Goal: Task Accomplishment & Management: Use online tool/utility

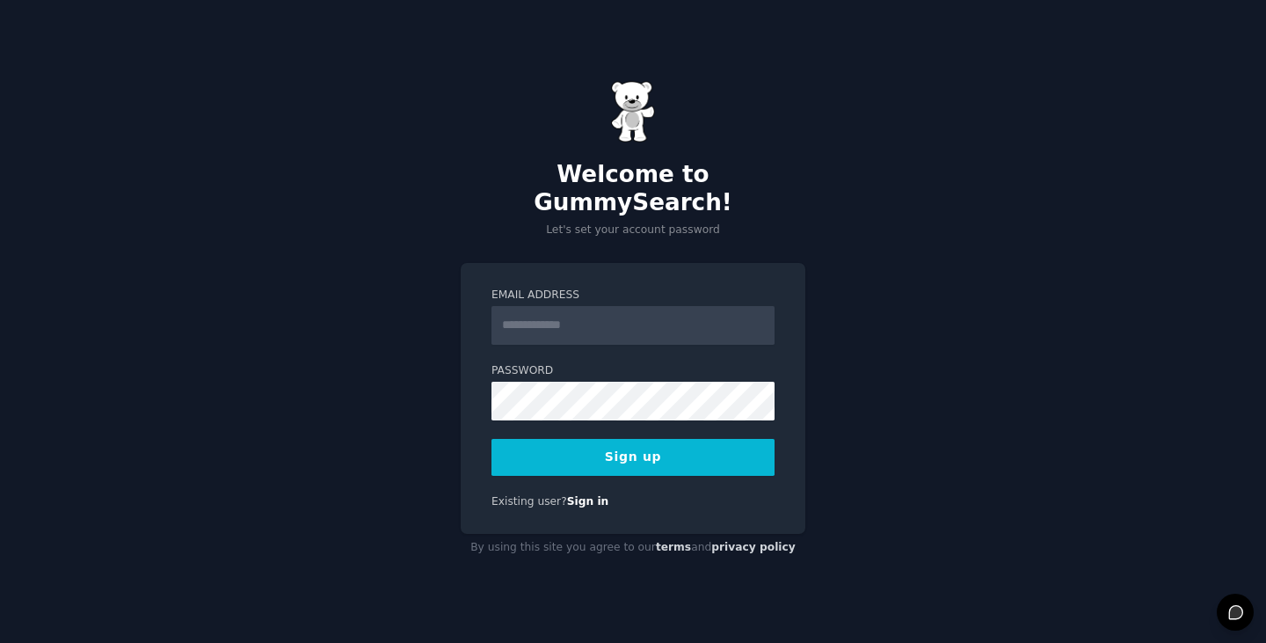
click at [581, 313] on input "Email Address" at bounding box center [633, 325] width 283 height 39
type input "**********"
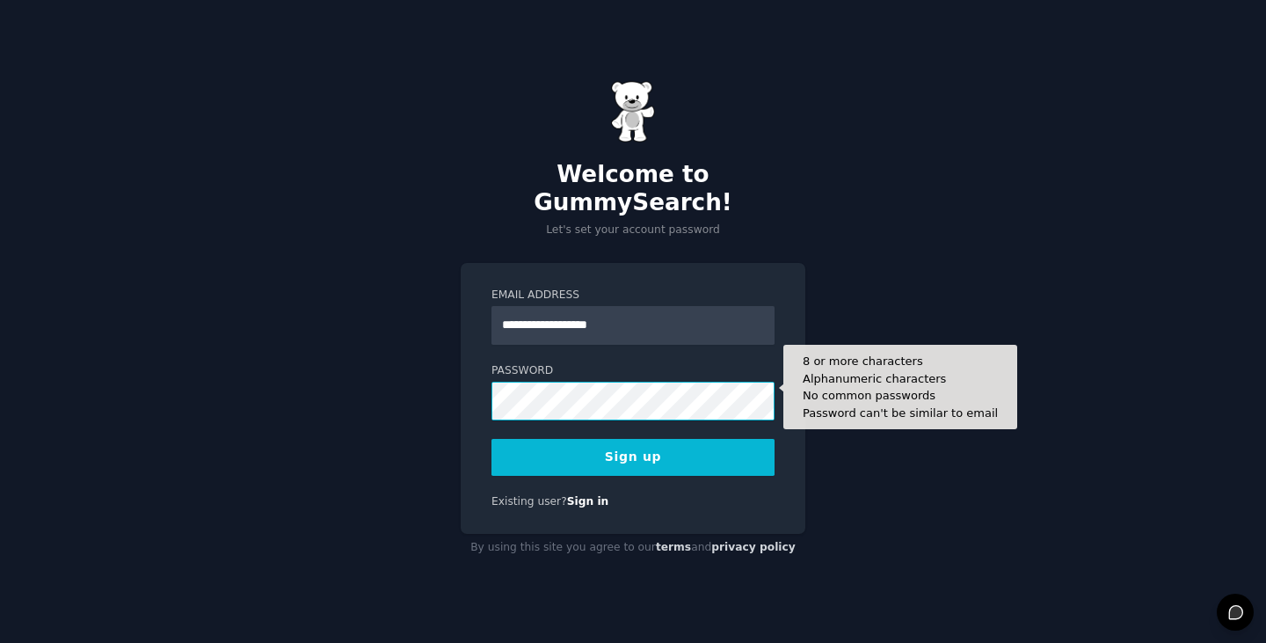
click at [492, 439] on button "Sign up" at bounding box center [633, 457] width 283 height 37
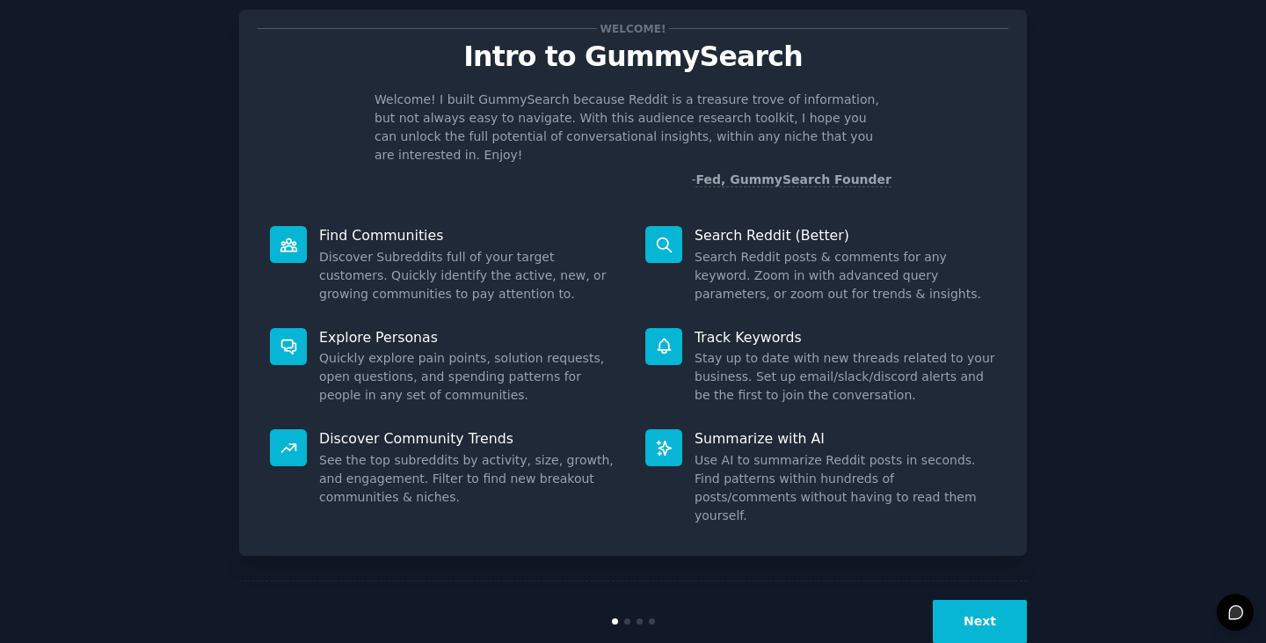
scroll to position [16, 0]
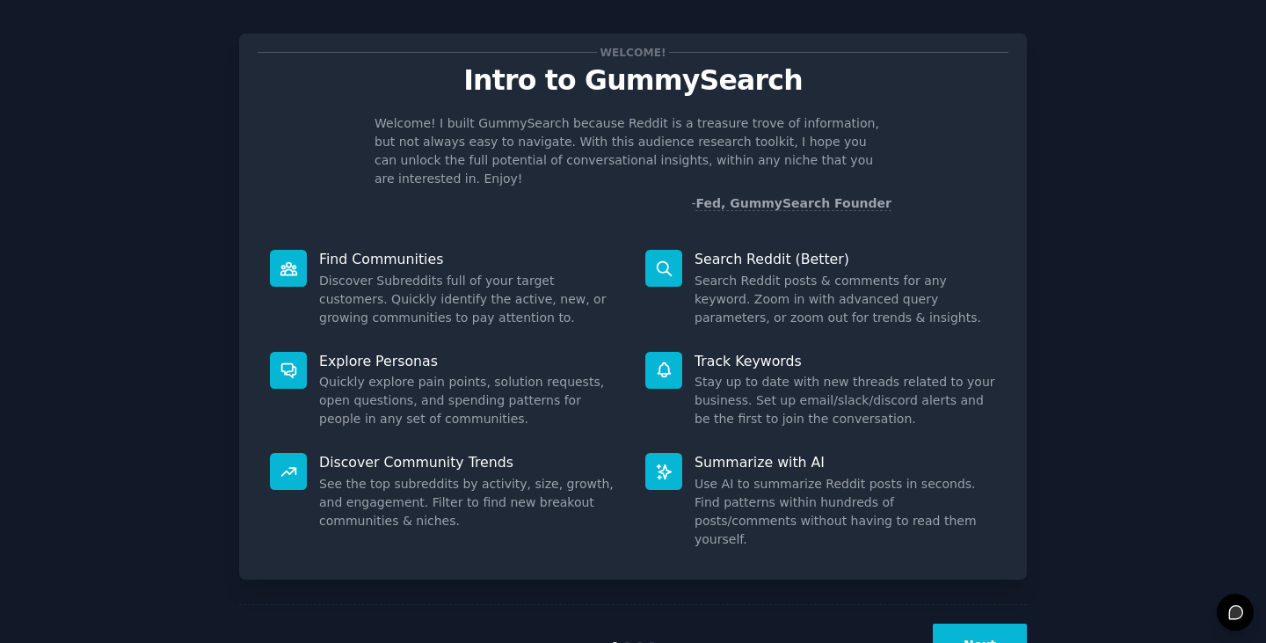
click at [981, 623] on button "Next" at bounding box center [980, 644] width 94 height 43
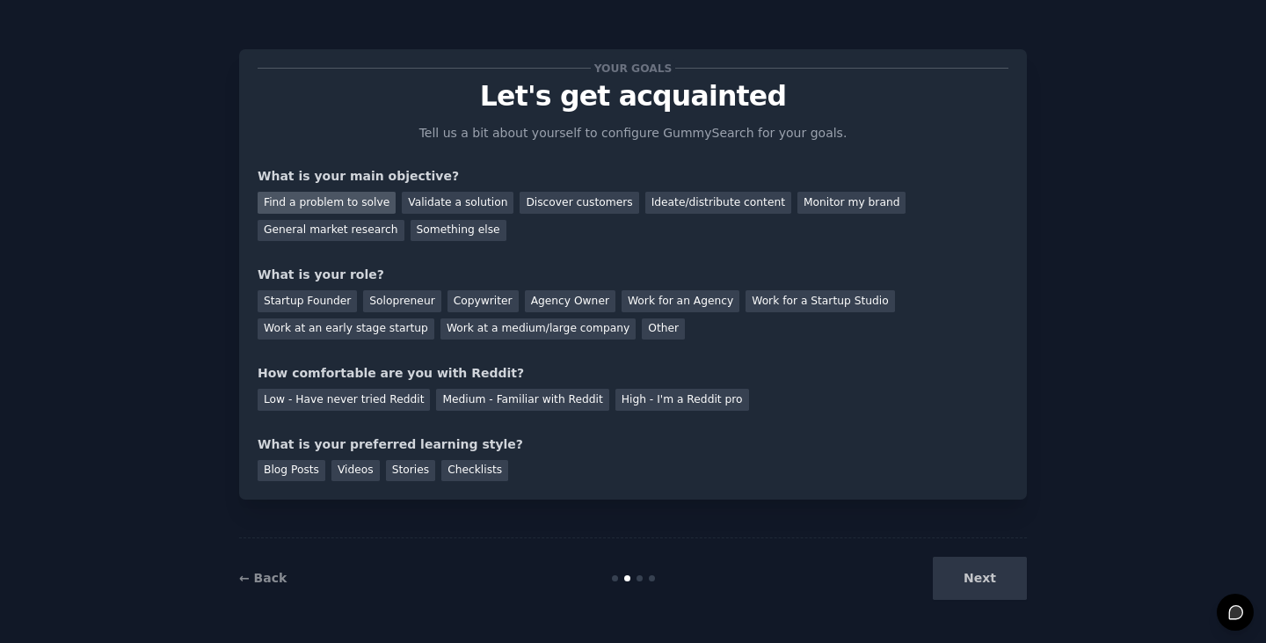
click at [354, 200] on div "Find a problem to solve" at bounding box center [327, 203] width 138 height 22
click at [725, 208] on div "Ideate/distribute content" at bounding box center [718, 203] width 146 height 22
drag, startPoint x: 827, startPoint y: 197, endPoint x: 798, endPoint y: 199, distance: 28.2
click at [826, 197] on div "Monitor my brand" at bounding box center [851, 203] width 108 height 22
drag, startPoint x: 302, startPoint y: 194, endPoint x: 314, endPoint y: 208, distance: 18.1
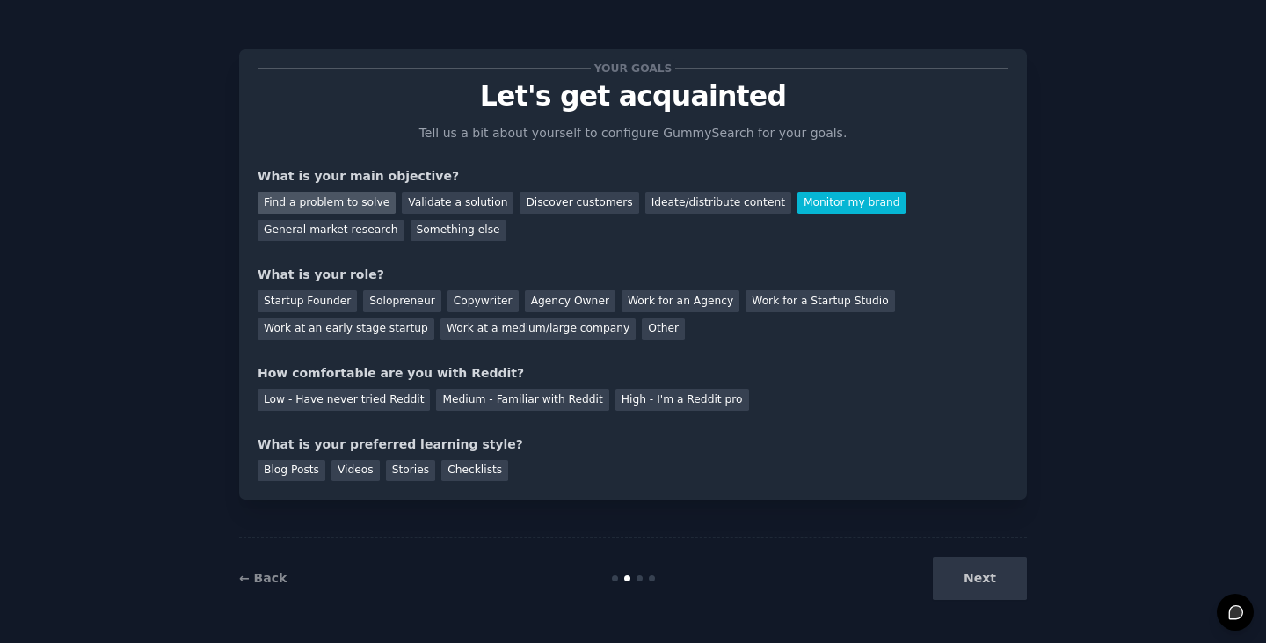
click at [303, 196] on div "Find a problem to solve" at bounding box center [327, 203] width 138 height 22
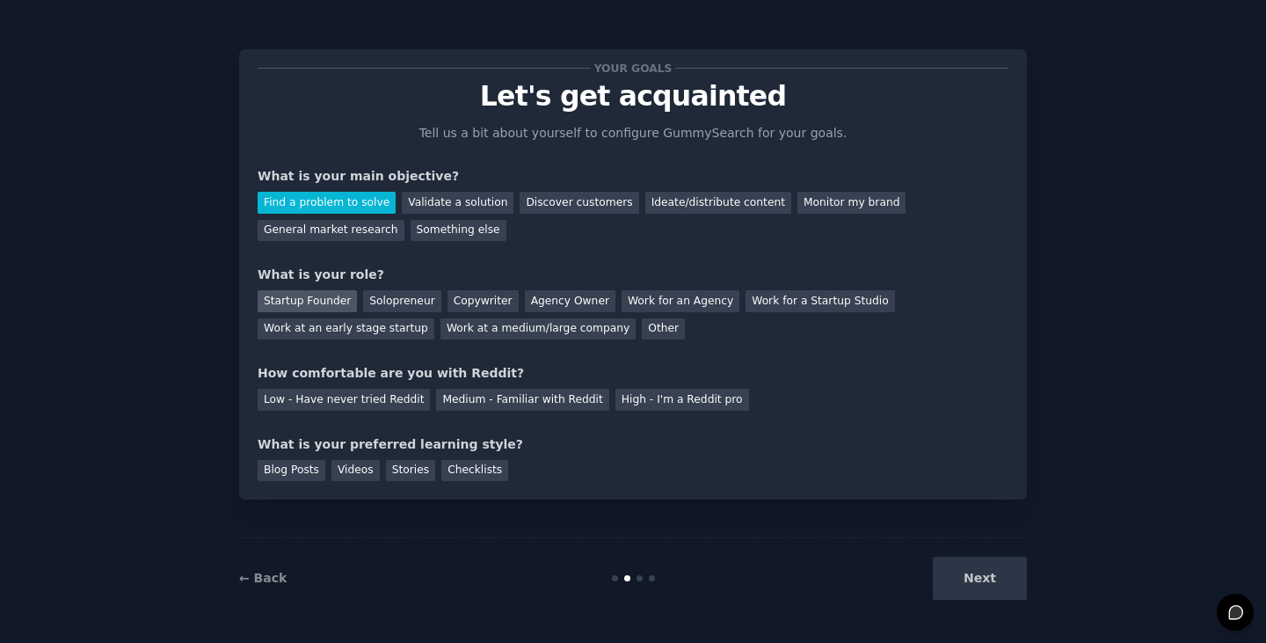
click at [307, 304] on div "Startup Founder" at bounding box center [307, 301] width 99 height 22
click at [325, 386] on div "Low - Have never tried Reddit Medium - Familiar with Reddit High - I'm a Reddit…" at bounding box center [633, 396] width 751 height 28
click at [331, 401] on div "Low - Have never tried Reddit" at bounding box center [344, 400] width 172 height 22
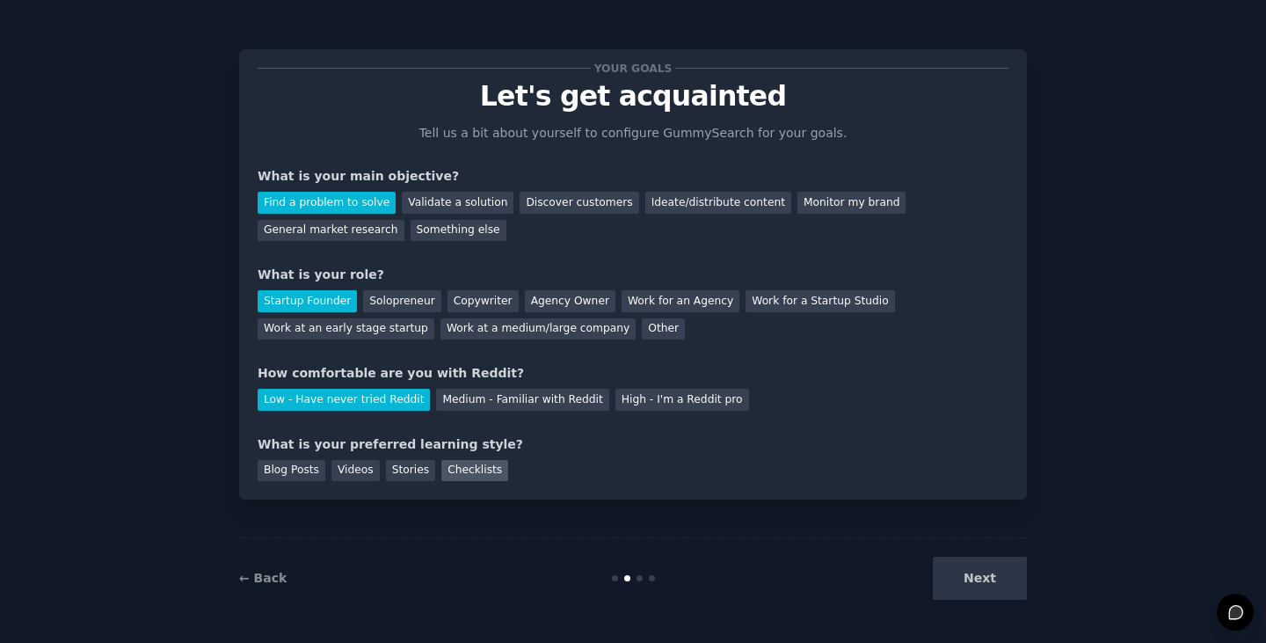
click at [443, 470] on div "Checklists" at bounding box center [474, 471] width 67 height 22
click at [990, 578] on button "Next" at bounding box center [980, 578] width 94 height 43
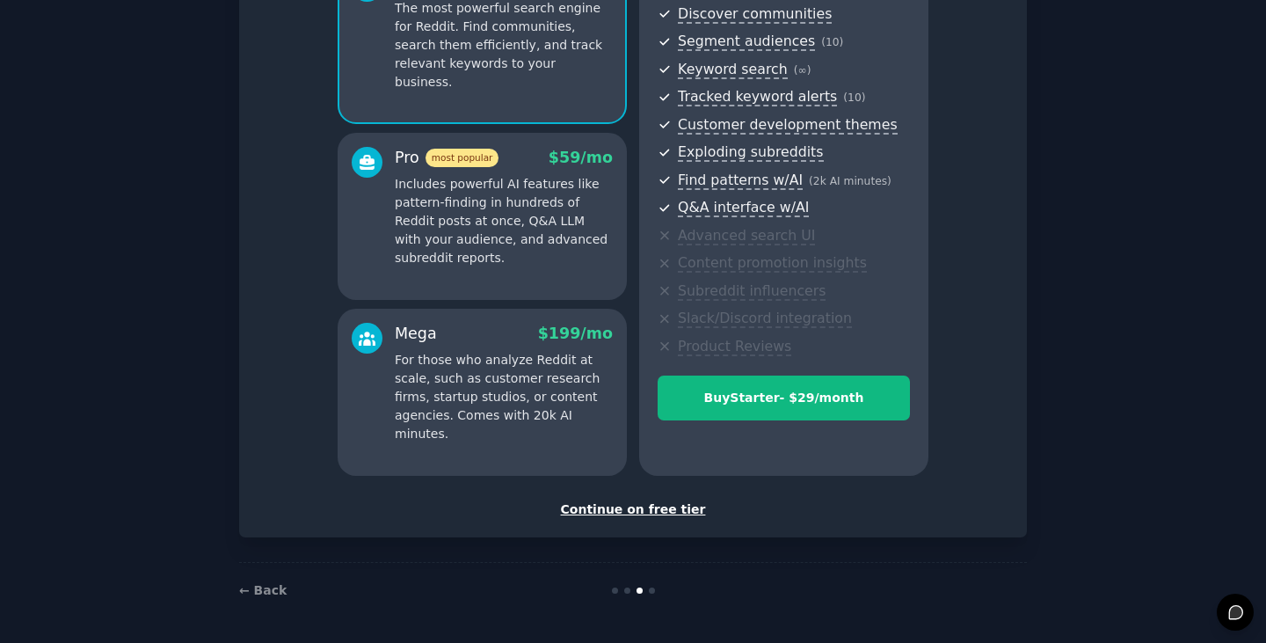
scroll to position [194, 0]
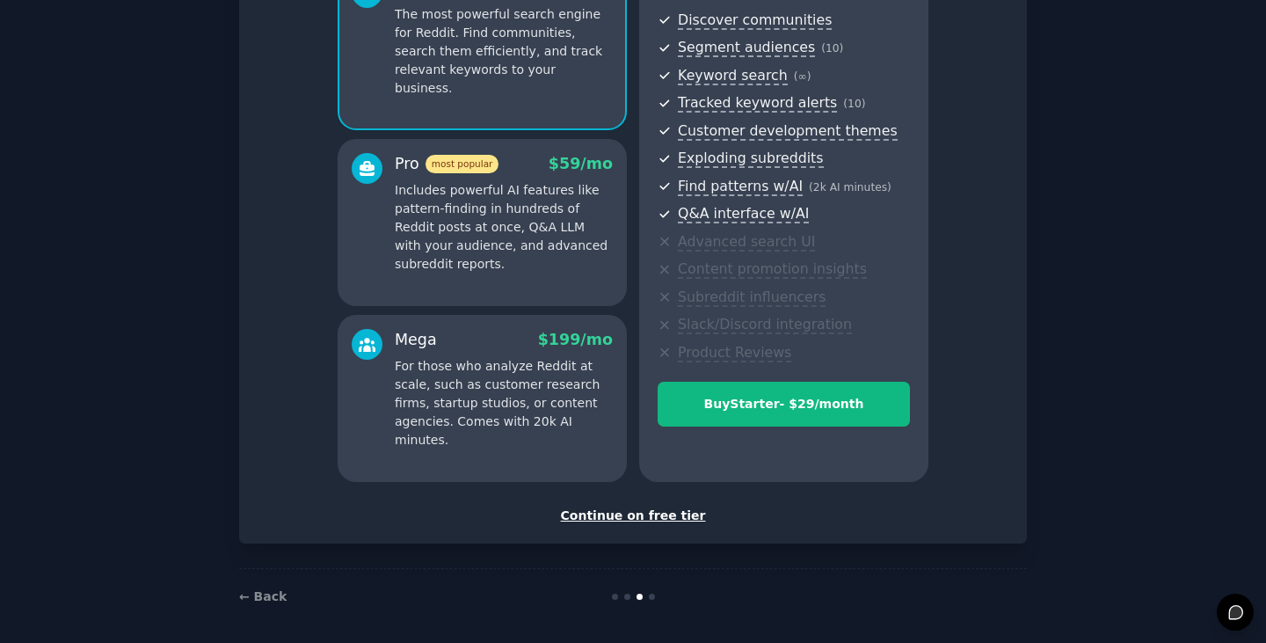
click at [675, 516] on div "Continue on free tier" at bounding box center [633, 515] width 751 height 18
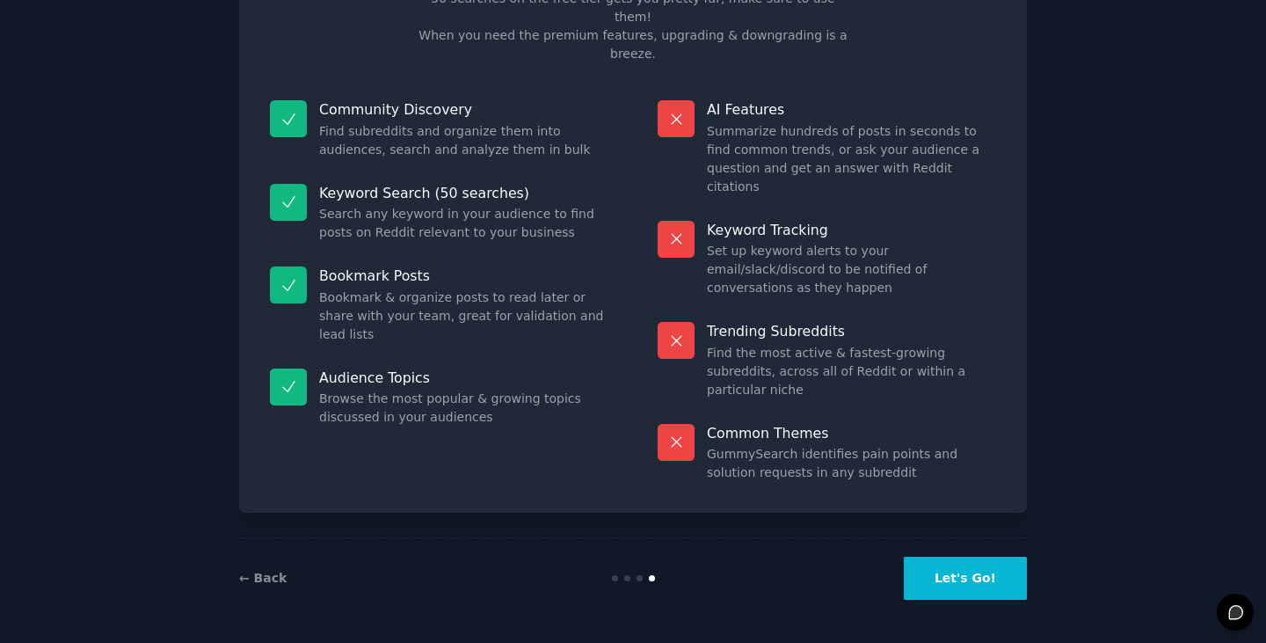
scroll to position [42, 0]
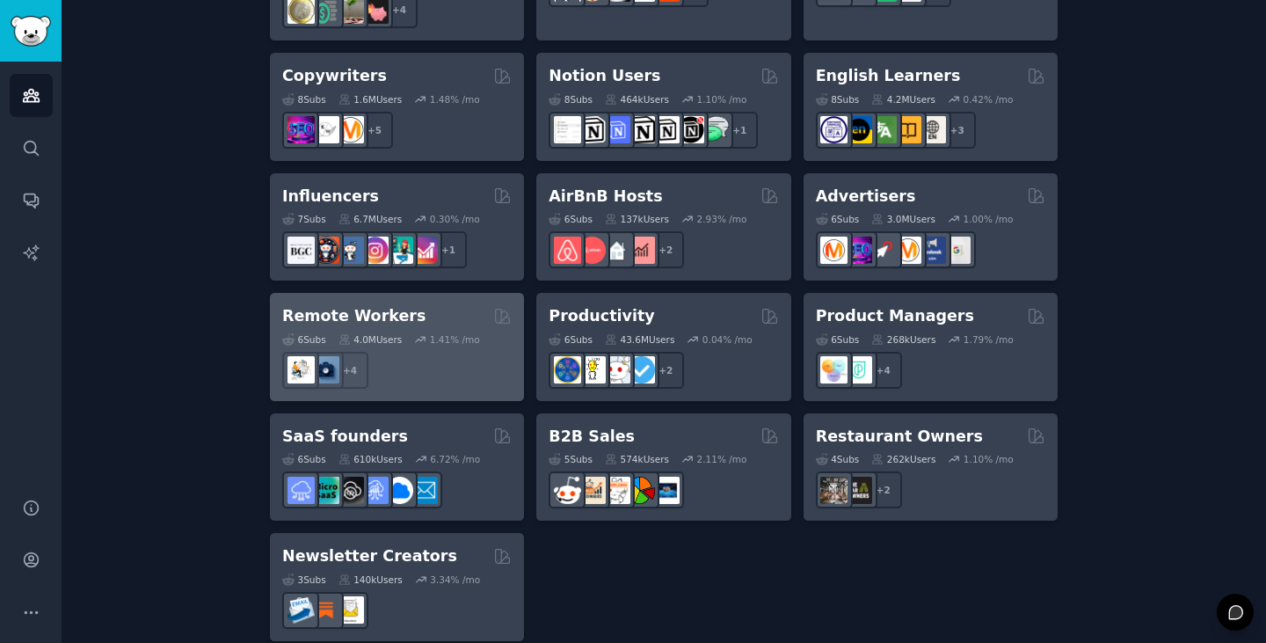
scroll to position [268, 0]
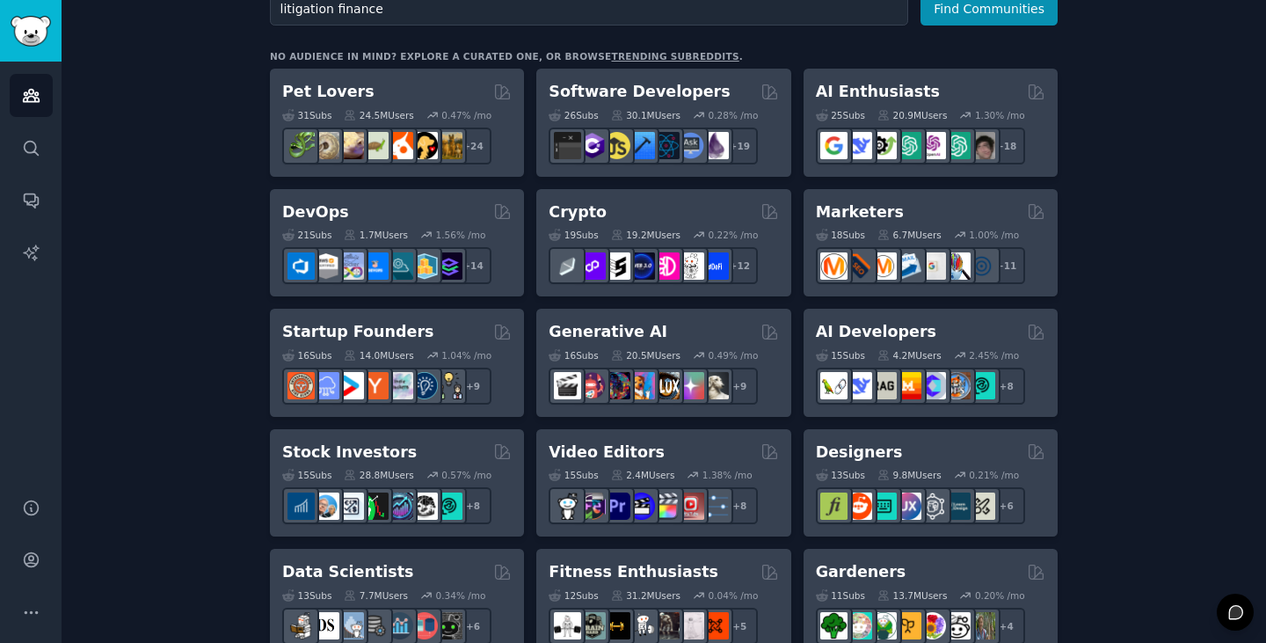
type input "litigation finance"
click at [921, 0] on button "Find Communities" at bounding box center [989, 9] width 137 height 33
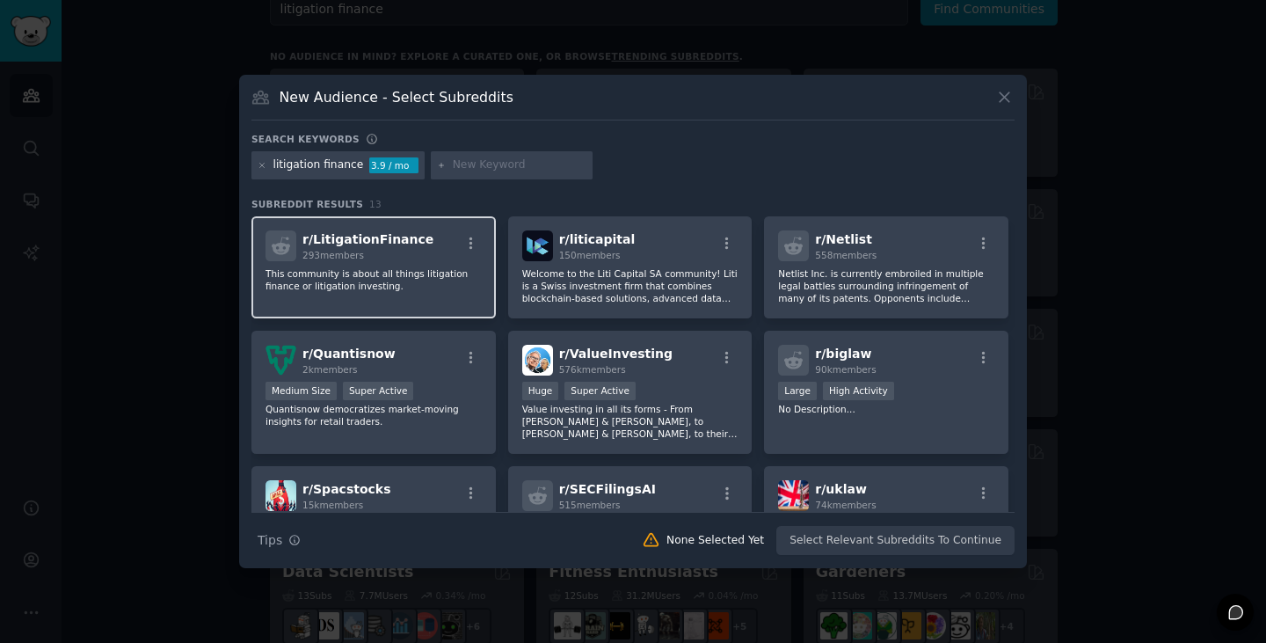
click at [423, 287] on p "This community is about all things litigation finance or litigation investing." at bounding box center [374, 279] width 216 height 25
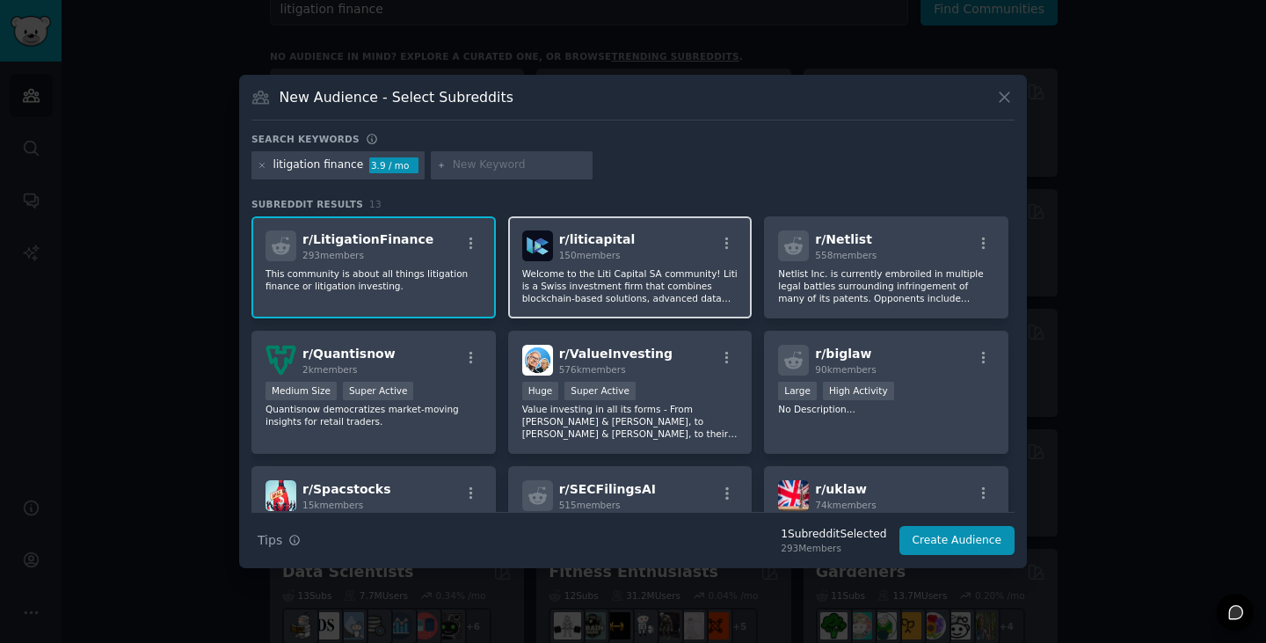
click at [666, 306] on div "r/ liticapital 150 members Welcome to the Liti Capital SA community! Liti is a …" at bounding box center [630, 267] width 244 height 102
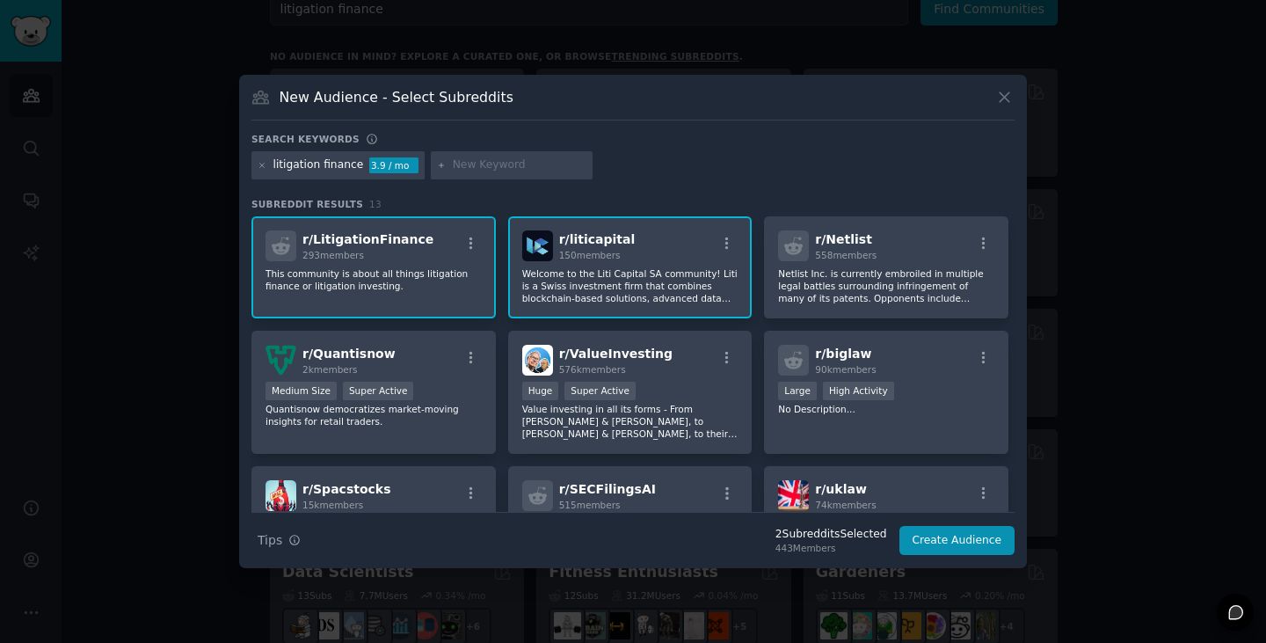
click at [723, 310] on div "r/ liticapital 150 members Welcome to the Liti Capital SA community! Liti is a …" at bounding box center [630, 267] width 244 height 102
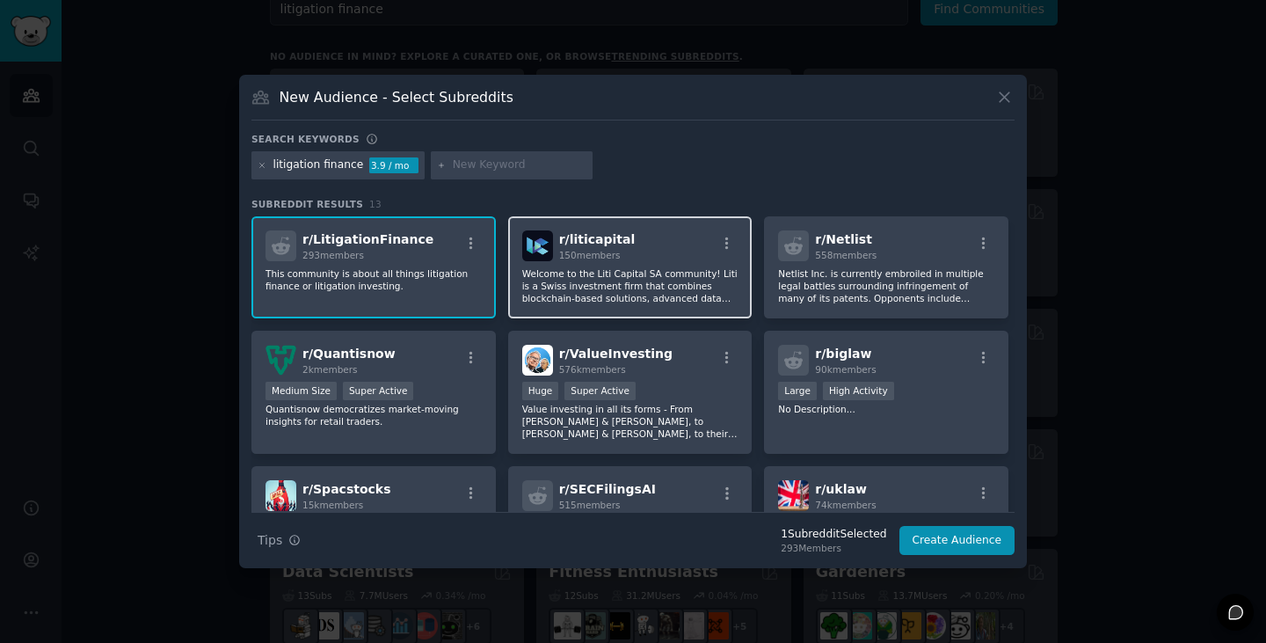
scroll to position [5, 0]
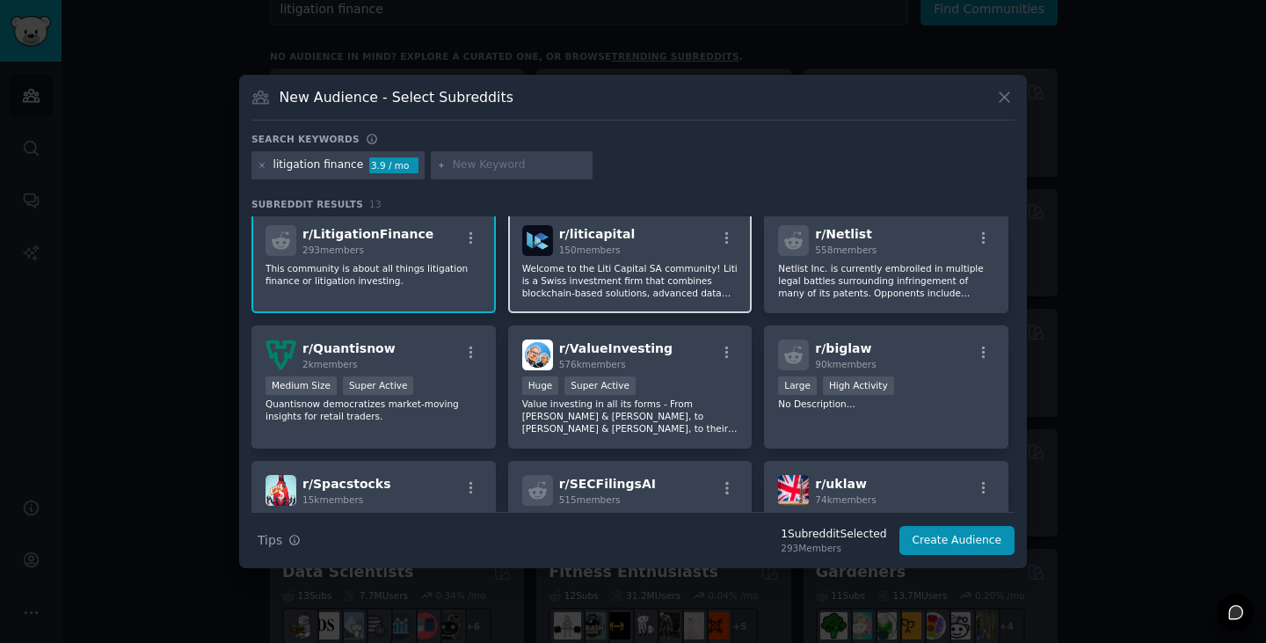
click at [649, 297] on p "Welcome to the Liti Capital SA community! Liti is a Swiss investment firm that …" at bounding box center [630, 280] width 216 height 37
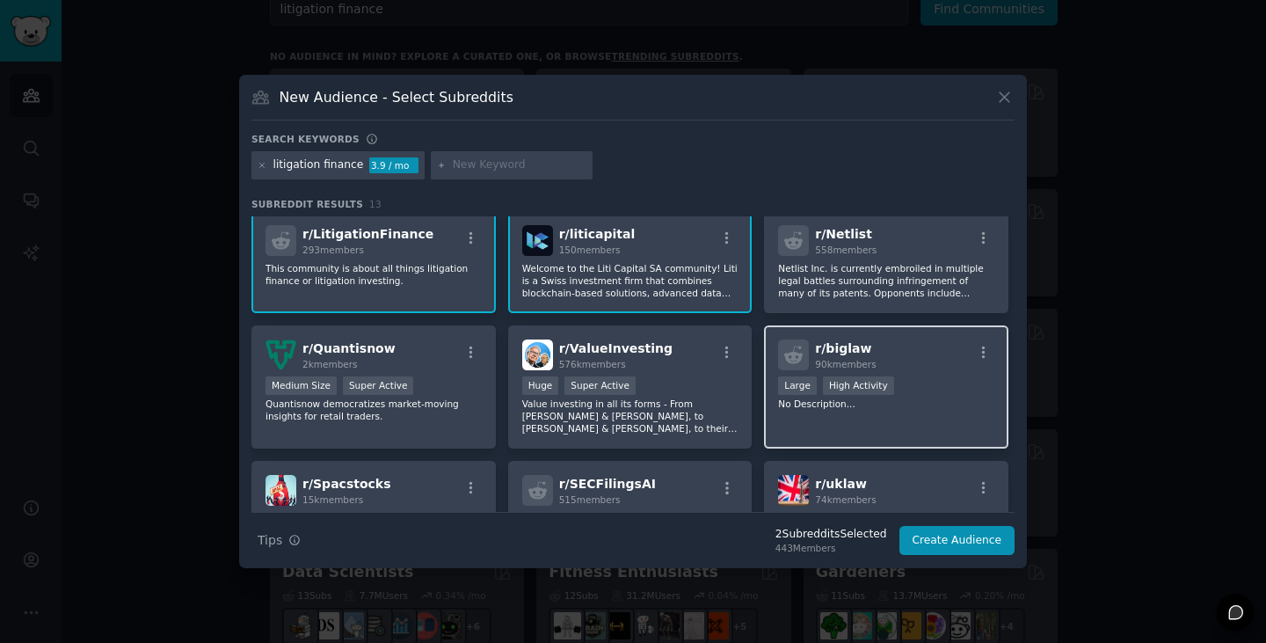
click at [914, 433] on div "r/ biglaw 90k members 10,000 - 100,000 members Large High Activity No Descripti…" at bounding box center [886, 387] width 244 height 124
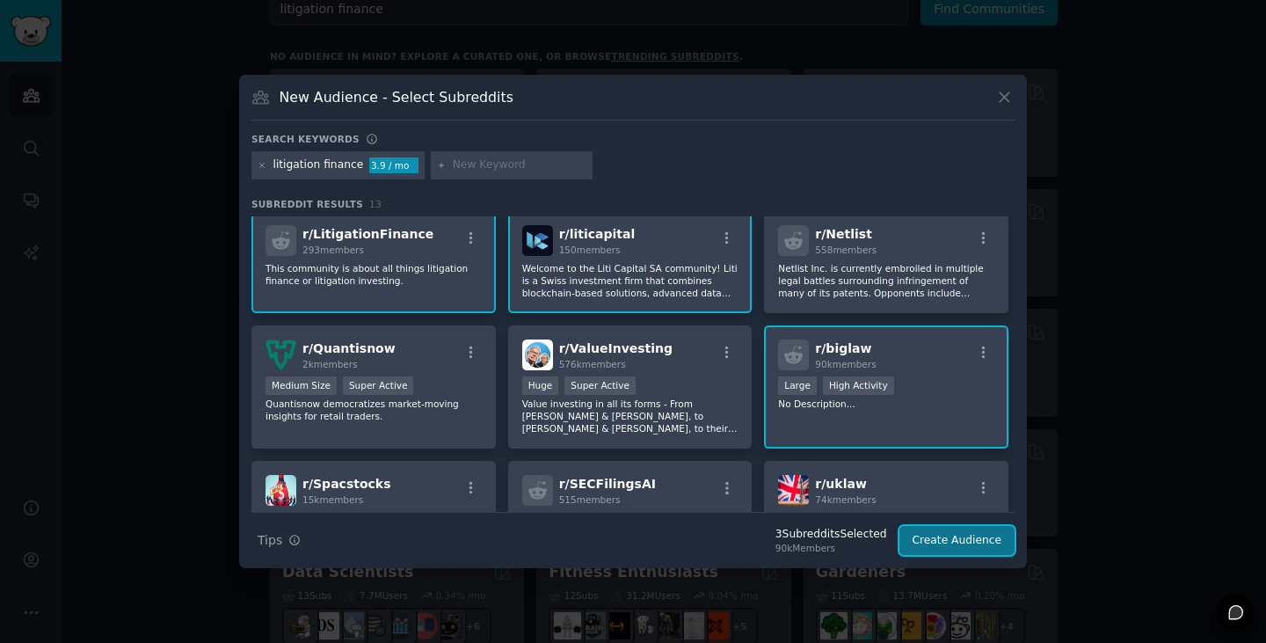
click at [980, 550] on button "Create Audience" at bounding box center [957, 541] width 116 height 30
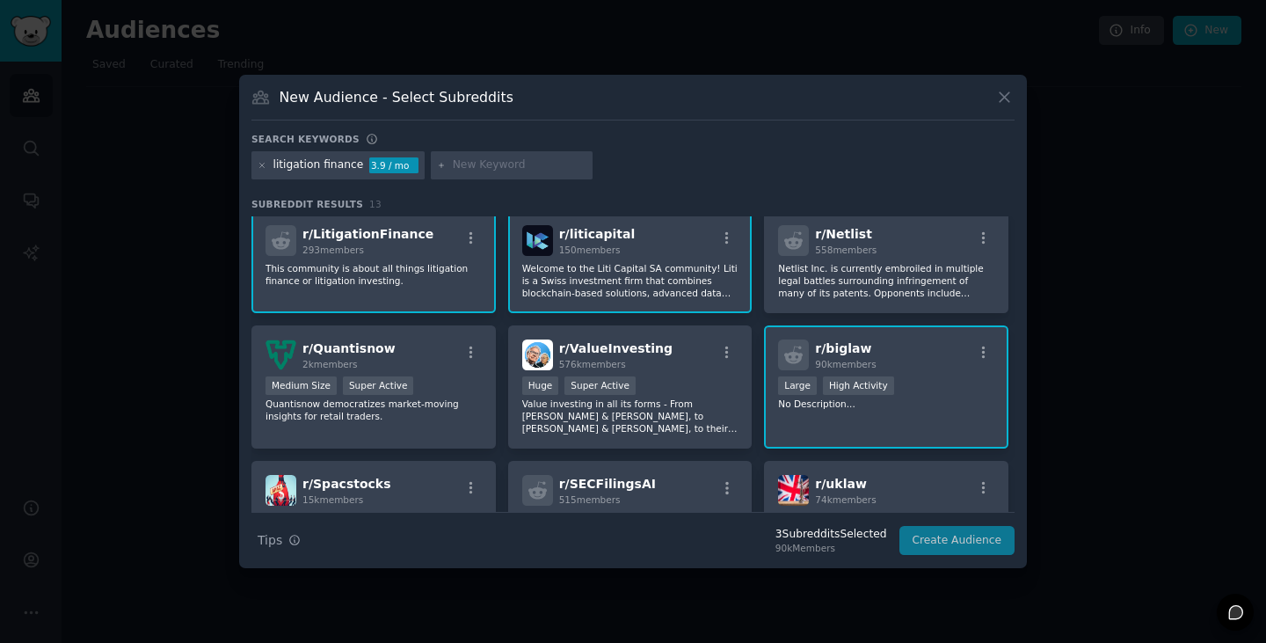
scroll to position [0, 0]
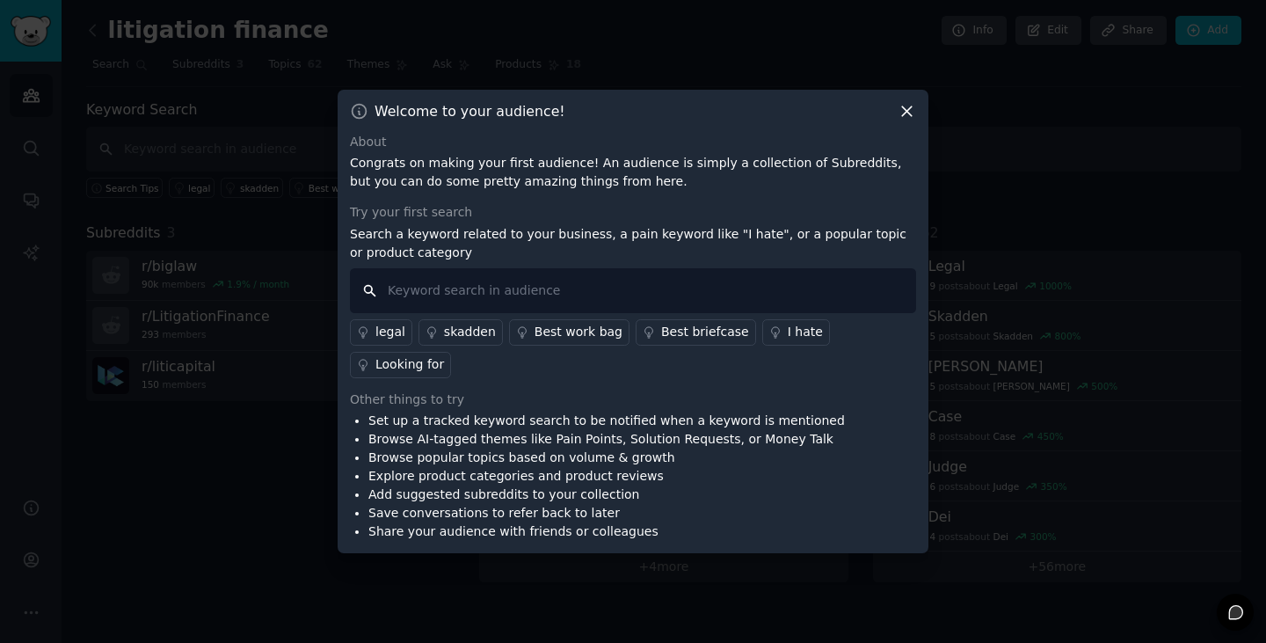
click at [608, 306] on input "text" at bounding box center [633, 290] width 566 height 45
click at [788, 341] on div "I hate" at bounding box center [805, 332] width 35 height 18
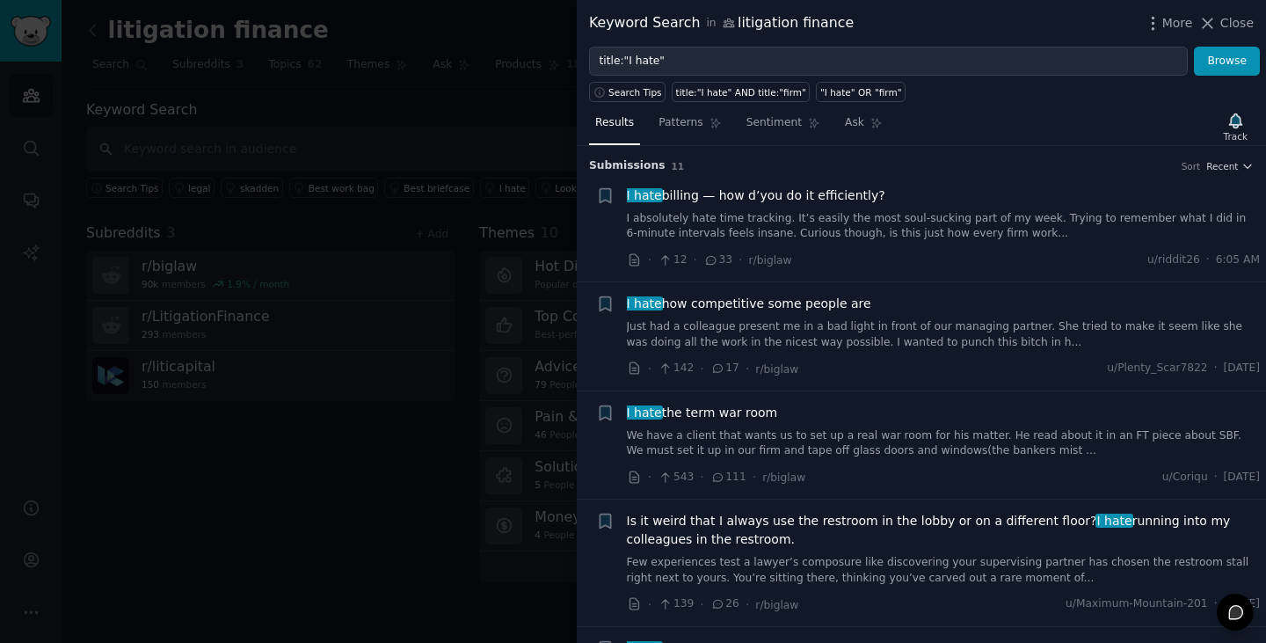
scroll to position [713, 0]
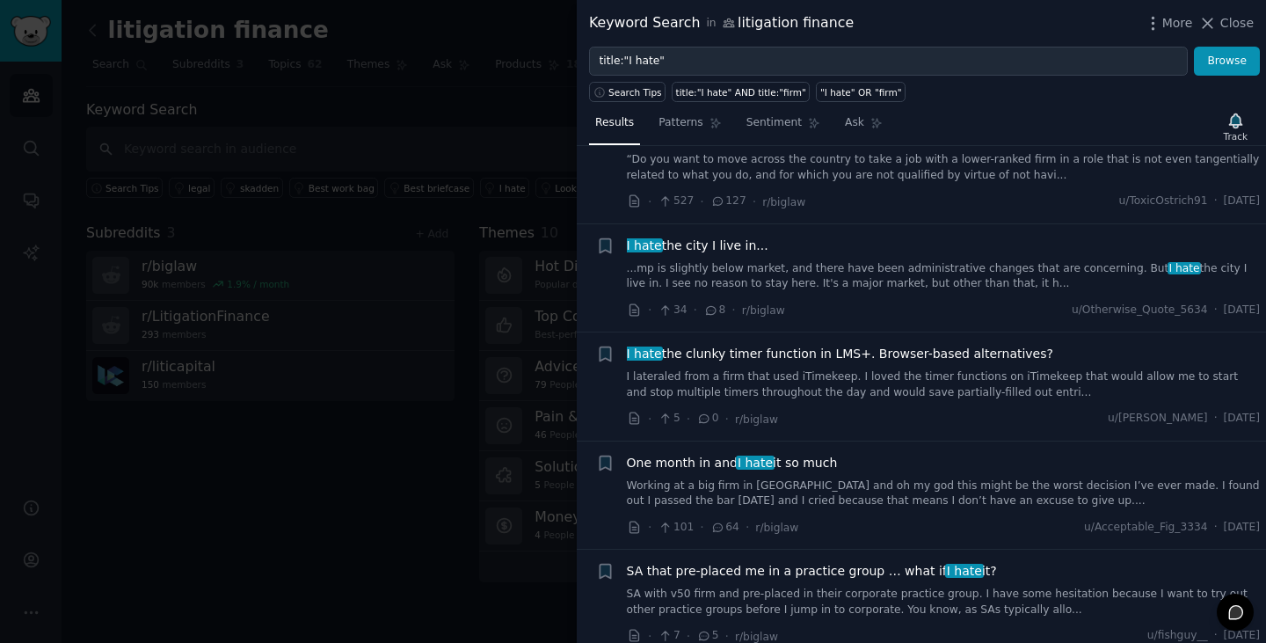
click at [343, 510] on div at bounding box center [633, 321] width 1266 height 643
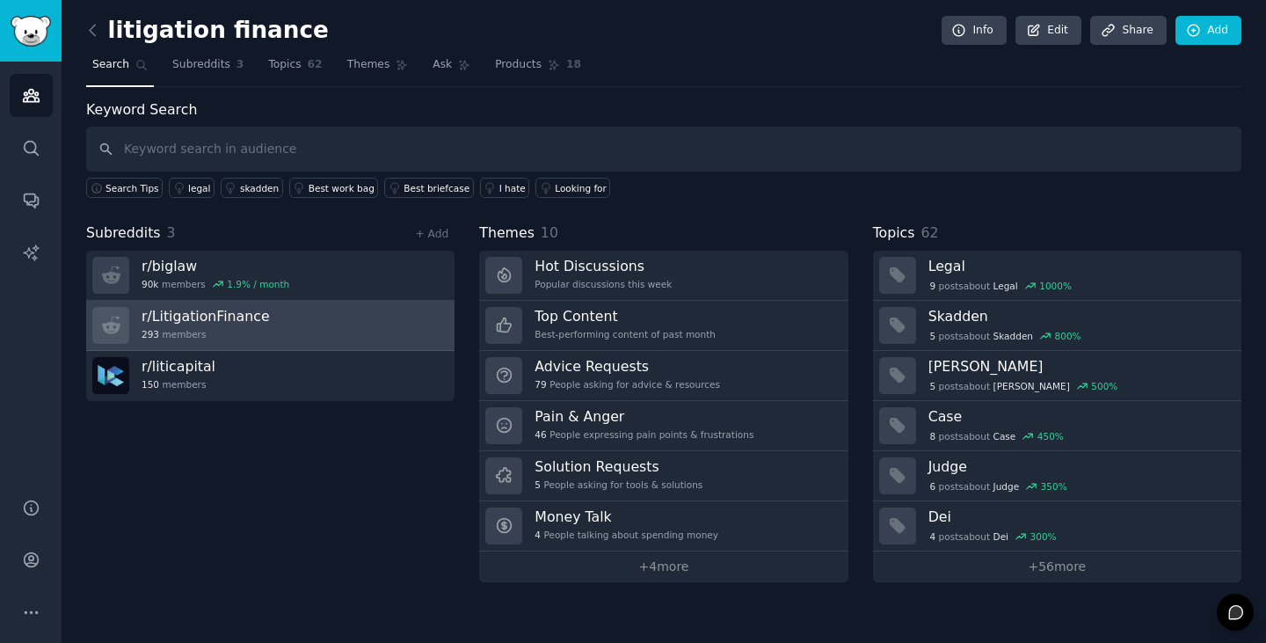
click at [298, 331] on link "r/ LitigationFinance 293 members" at bounding box center [270, 326] width 368 height 50
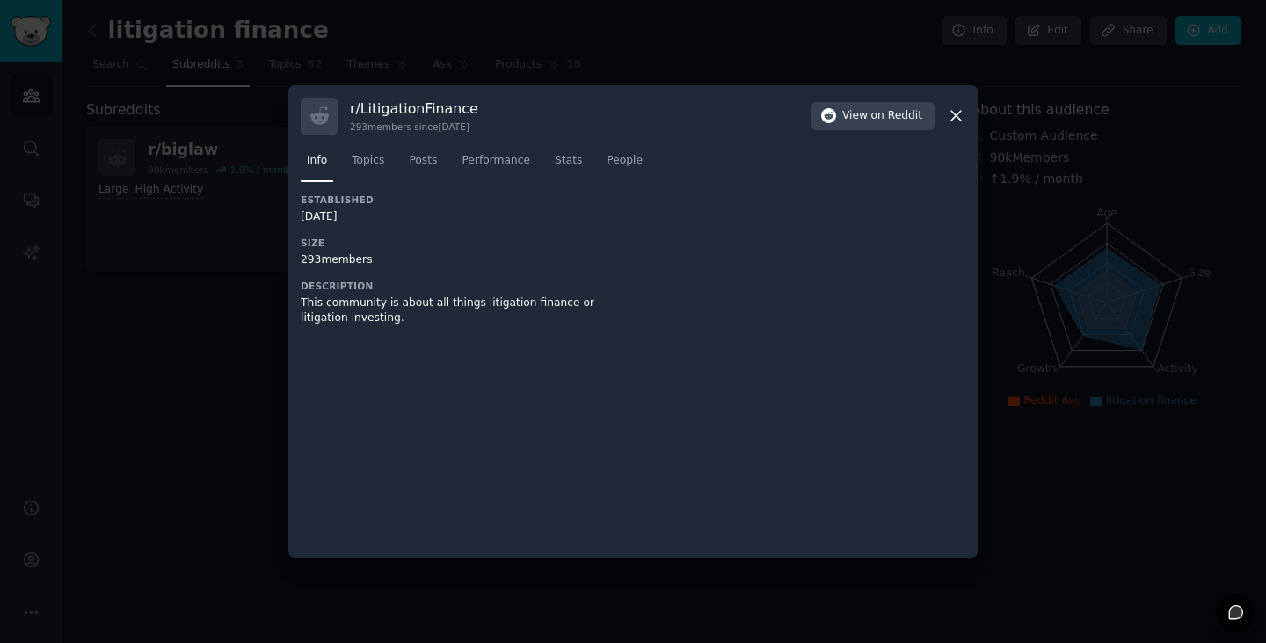
click at [172, 397] on div at bounding box center [633, 321] width 1266 height 643
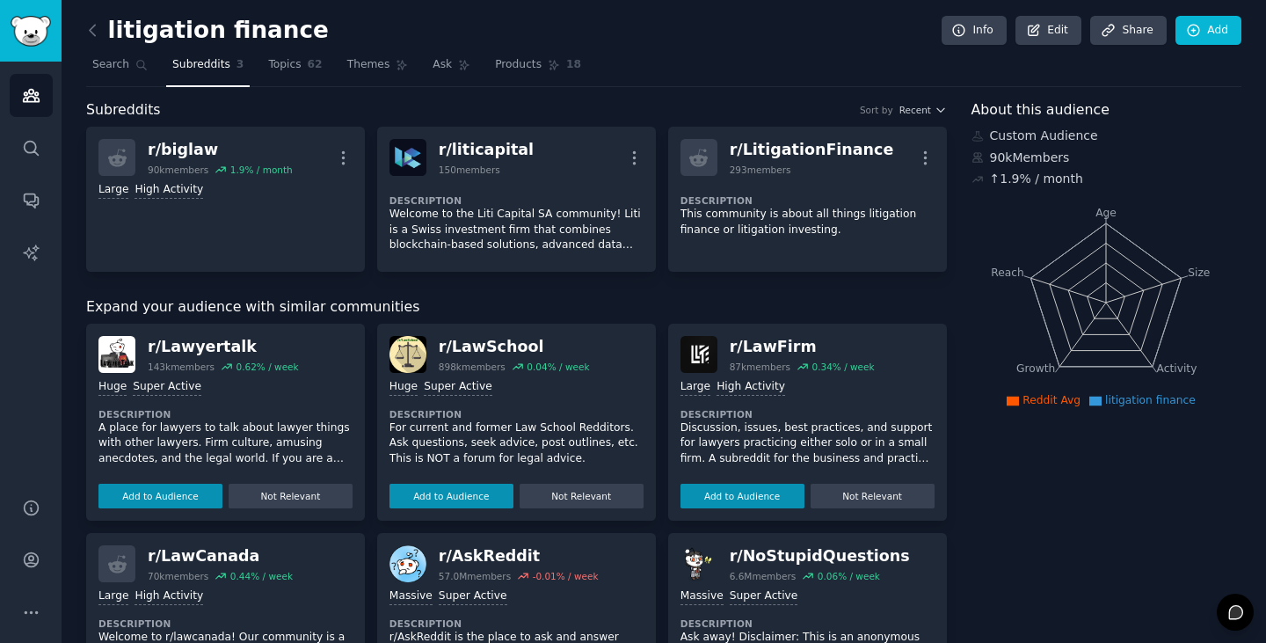
scroll to position [530, 0]
